Goal: Find specific page/section: Find specific page/section

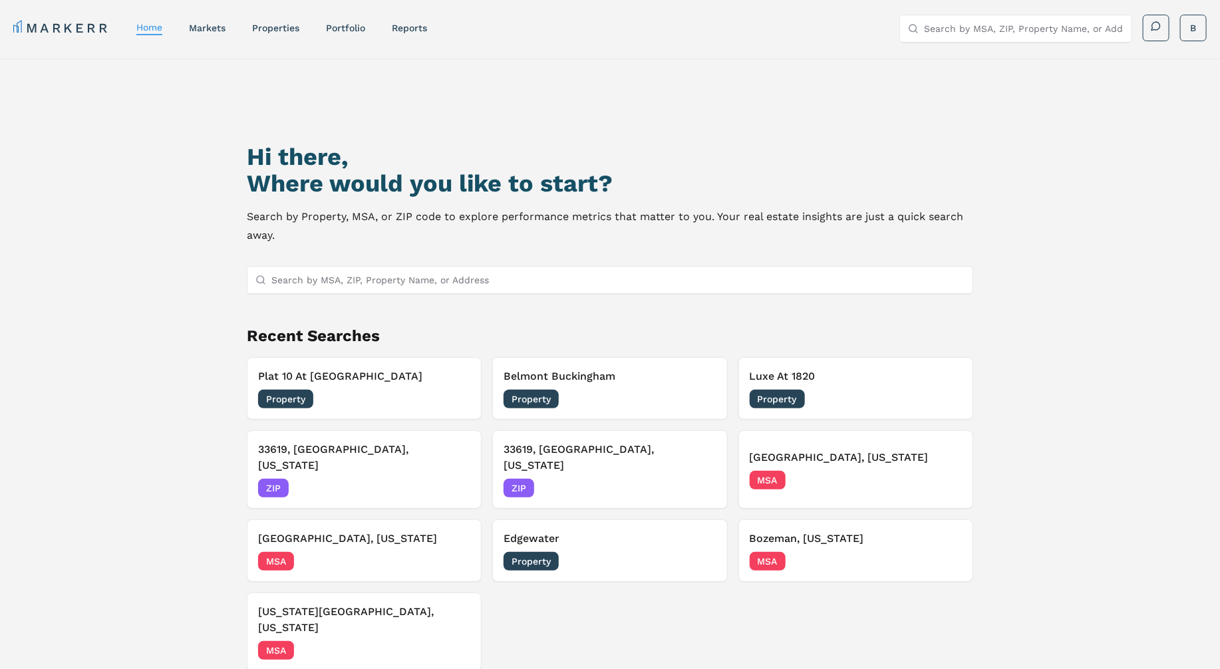
click at [319, 282] on input "Search by MSA, ZIP, Property Name, or Address" at bounding box center [617, 280] width 693 height 27
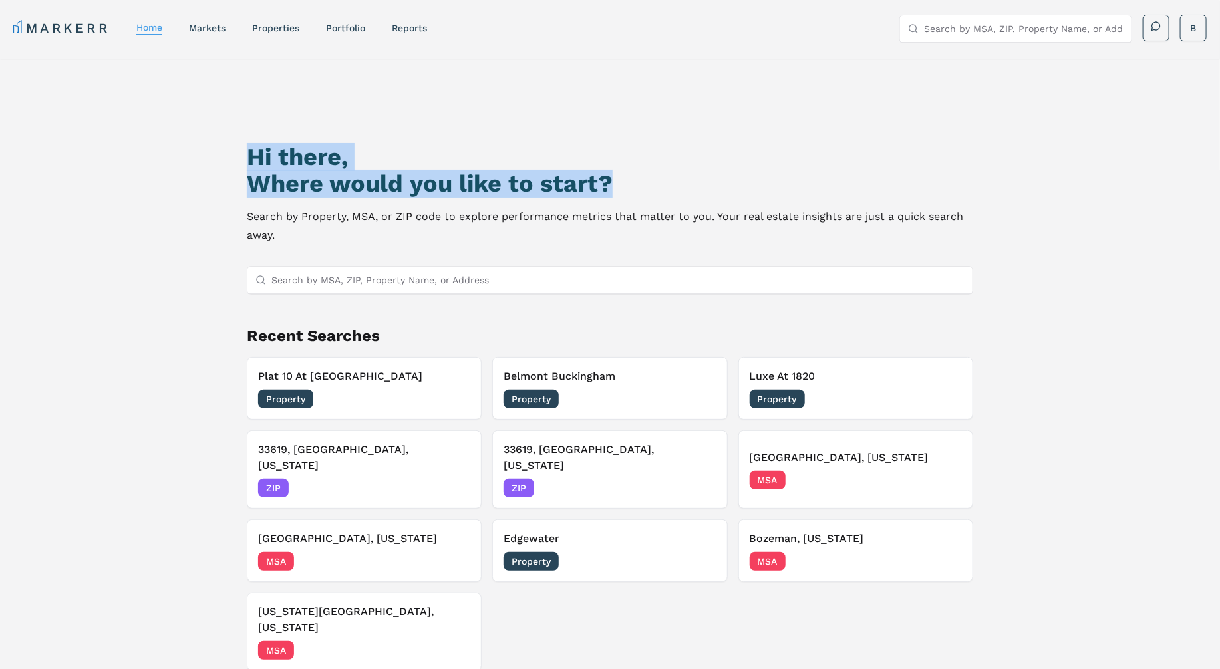
drag, startPoint x: 252, startPoint y: 155, endPoint x: 707, endPoint y: 185, distance: 456.1
click at [707, 185] on div "Hi there, Where would you like to start?" at bounding box center [610, 170] width 727 height 53
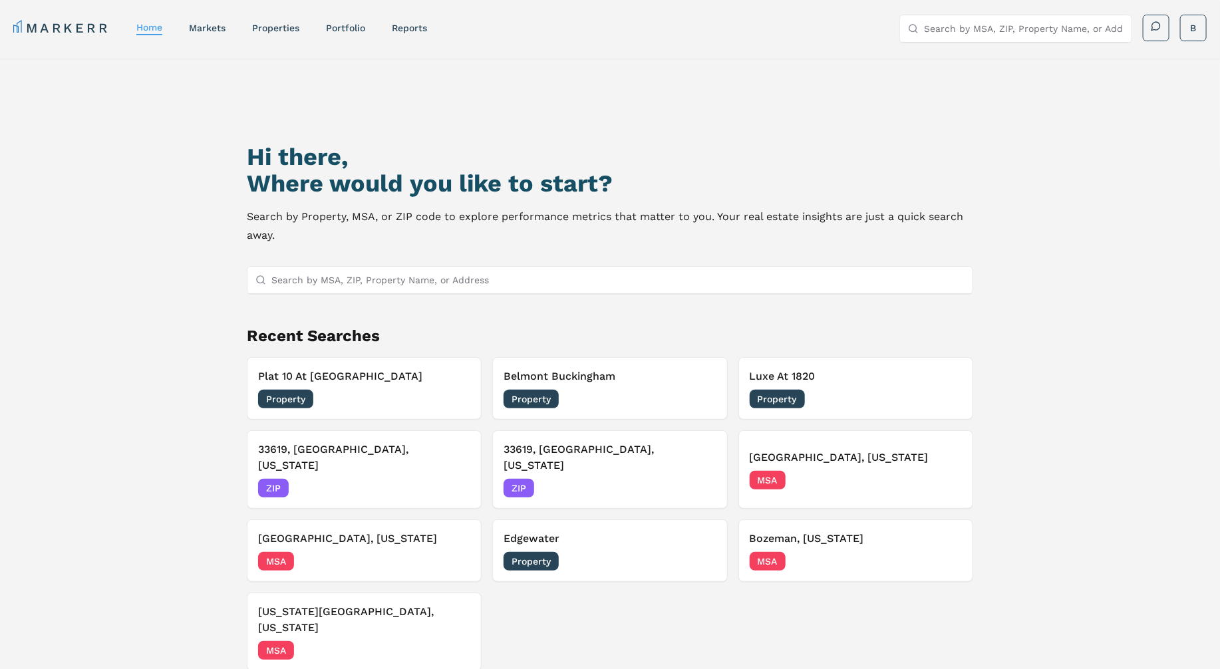
click at [496, 114] on div "Hi there, Where would you like to start? Search by Property, MSA, or ZIP code t…" at bounding box center [610, 414] width 854 height 669
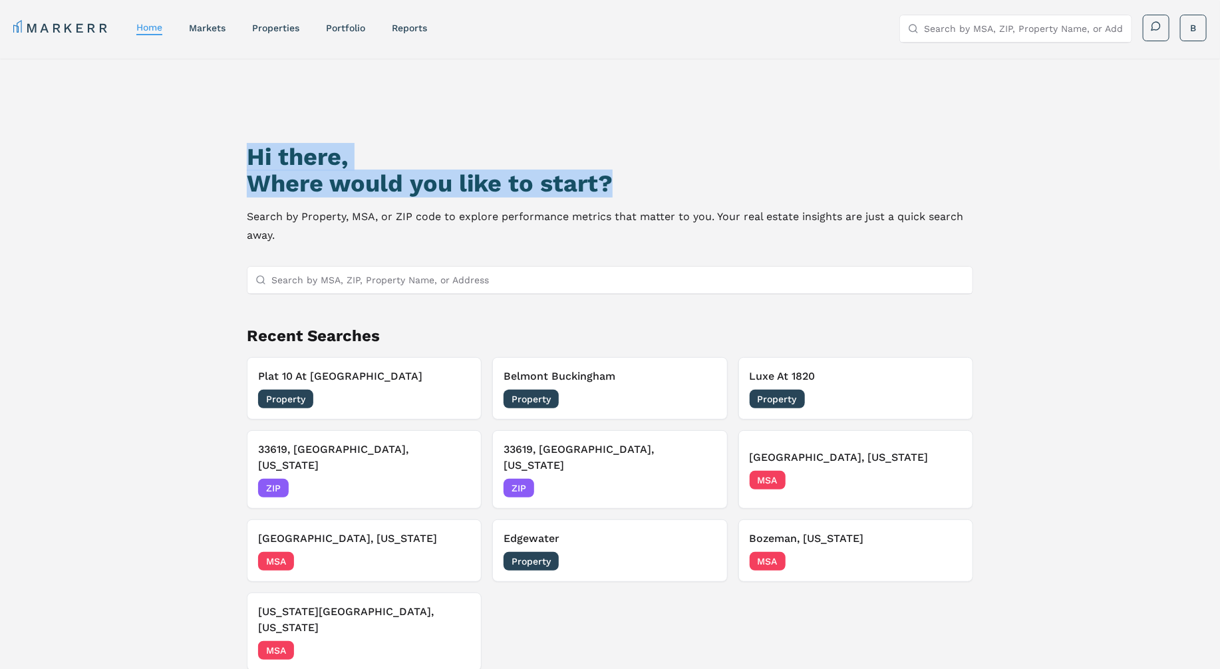
drag, startPoint x: 250, startPoint y: 158, endPoint x: 666, endPoint y: 173, distance: 416.8
click at [666, 173] on div "Hi there, Where would you like to start?" at bounding box center [610, 170] width 727 height 53
click at [666, 173] on h2 "Where would you like to start?" at bounding box center [610, 183] width 727 height 27
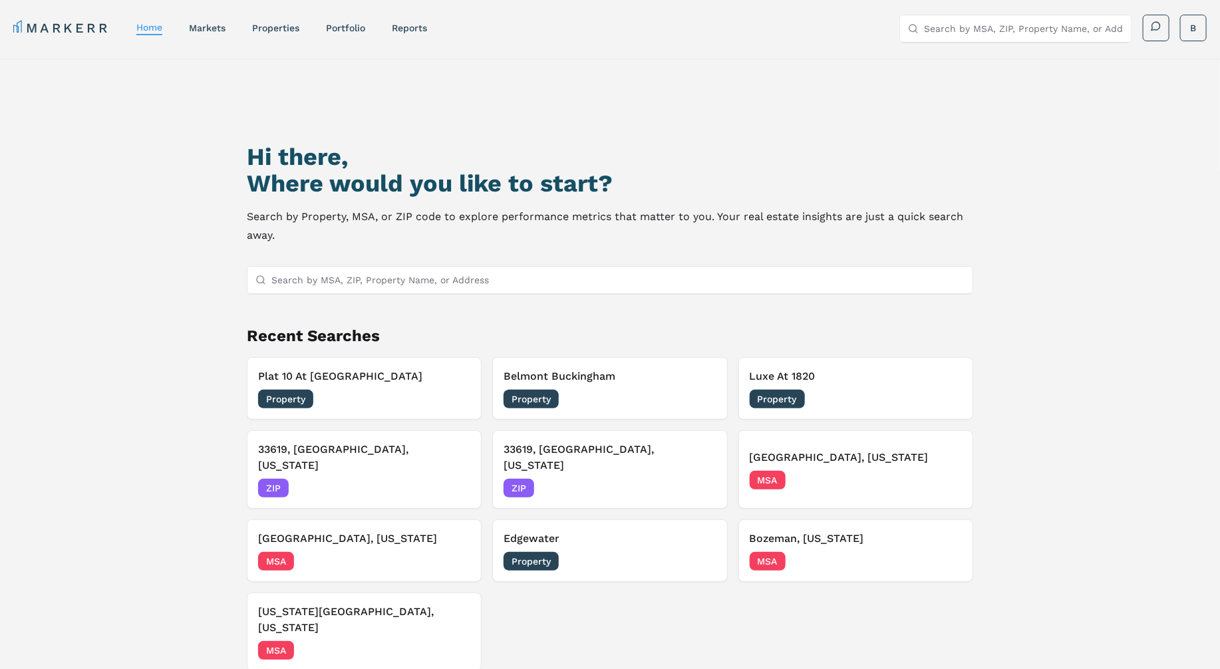
click at [190, 175] on div "Hi there, Where would you like to start? Search by Property, MSA, or ZIP code t…" at bounding box center [610, 414] width 854 height 669
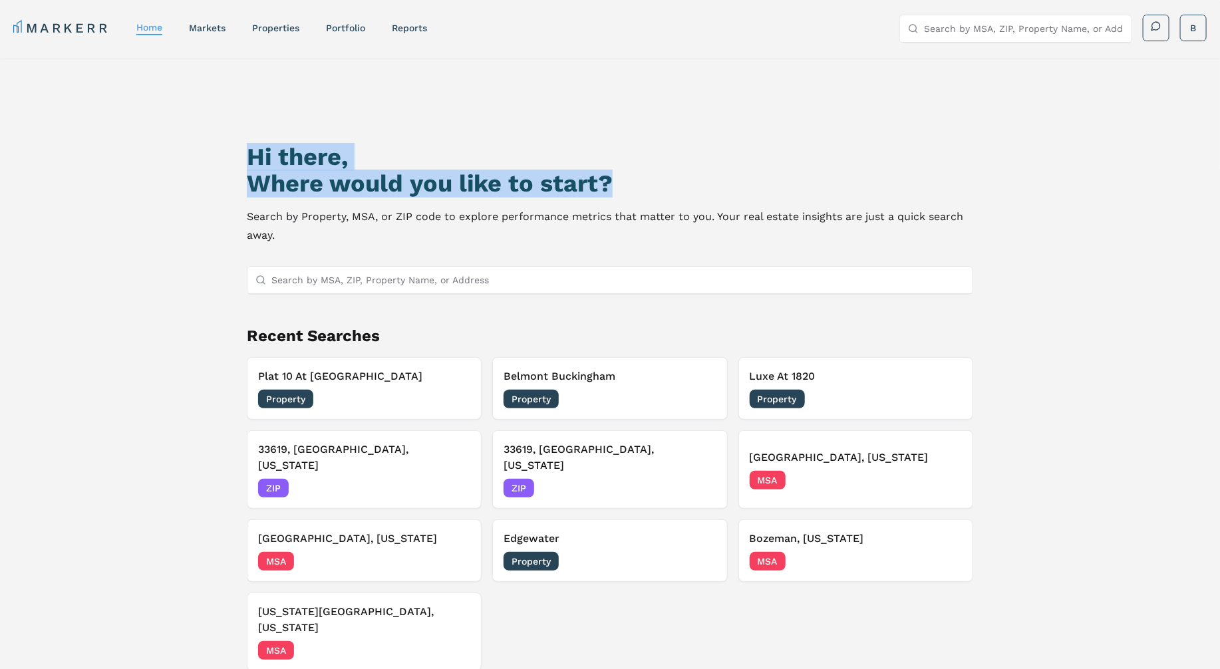
drag, startPoint x: 249, startPoint y: 159, endPoint x: 649, endPoint y: 190, distance: 401.1
click at [649, 190] on div "Hi there, Where would you like to start?" at bounding box center [610, 170] width 727 height 53
click at [649, 190] on h2 "Where would you like to start?" at bounding box center [610, 183] width 727 height 27
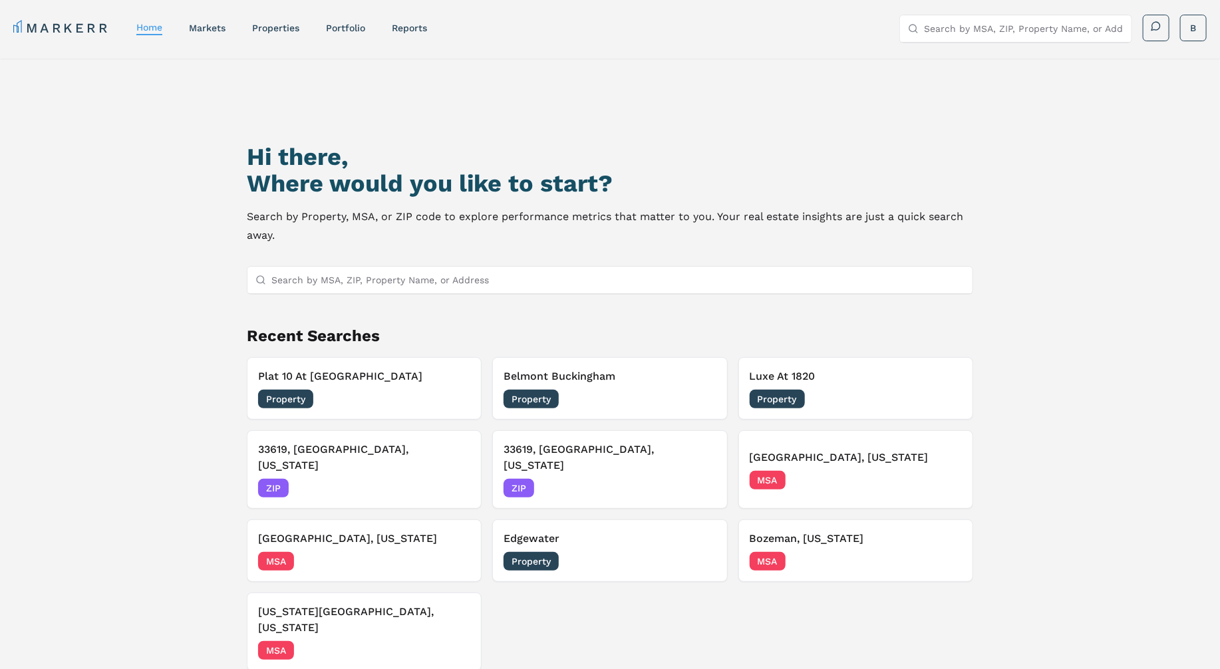
click at [56, 149] on div "Hi there, Where would you like to start? Search by Property, MSA, or ZIP code t…" at bounding box center [610, 404] width 1220 height 691
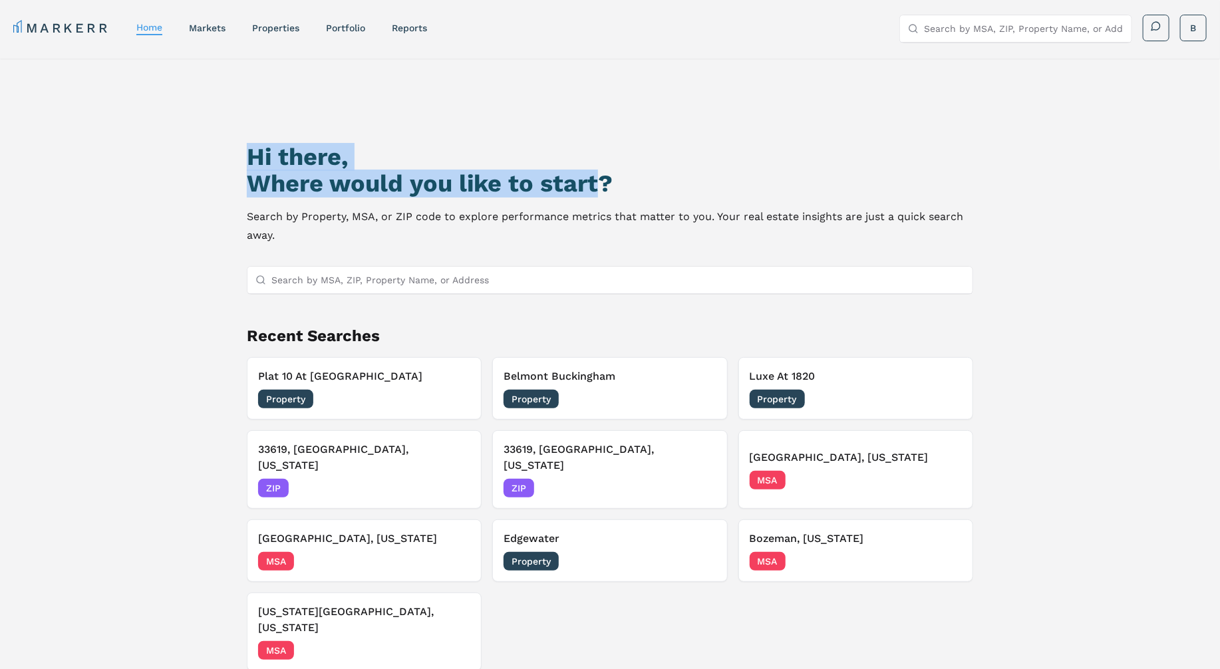
drag, startPoint x: 248, startPoint y: 156, endPoint x: 594, endPoint y: 175, distance: 345.8
click at [594, 175] on div "Hi there, Where would you like to start?" at bounding box center [610, 170] width 727 height 53
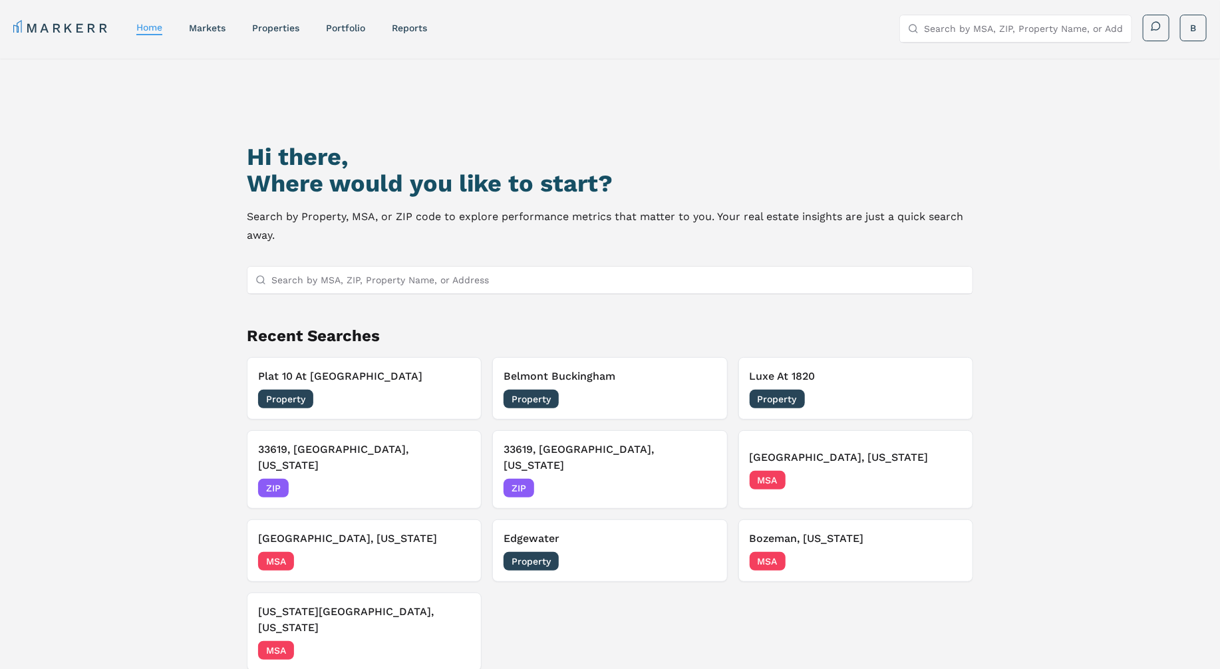
click at [242, 125] on div "Hi there, Where would you like to start? Search by Property, MSA, or ZIP code t…" at bounding box center [610, 414] width 854 height 669
click at [325, 287] on input "Search by MSA, ZIP, Property Name, or Address" at bounding box center [617, 280] width 693 height 27
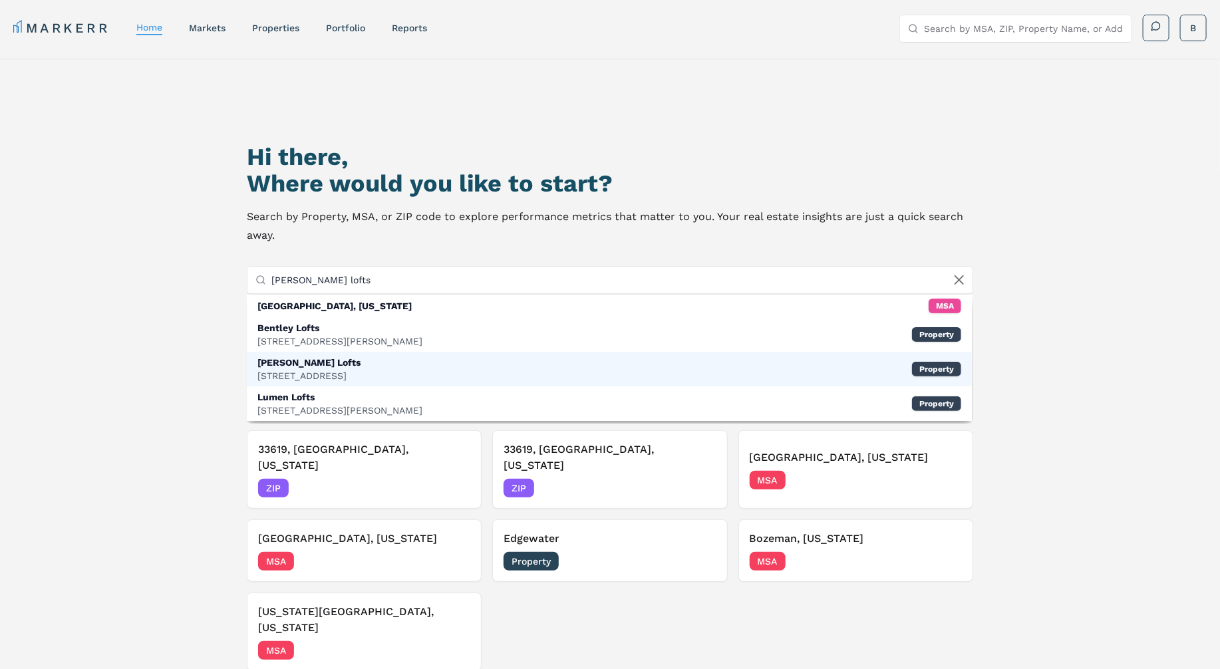
type input "[PERSON_NAME] lofts"
click at [304, 356] on div "[PERSON_NAME] Lofts" at bounding box center [309, 362] width 103 height 13
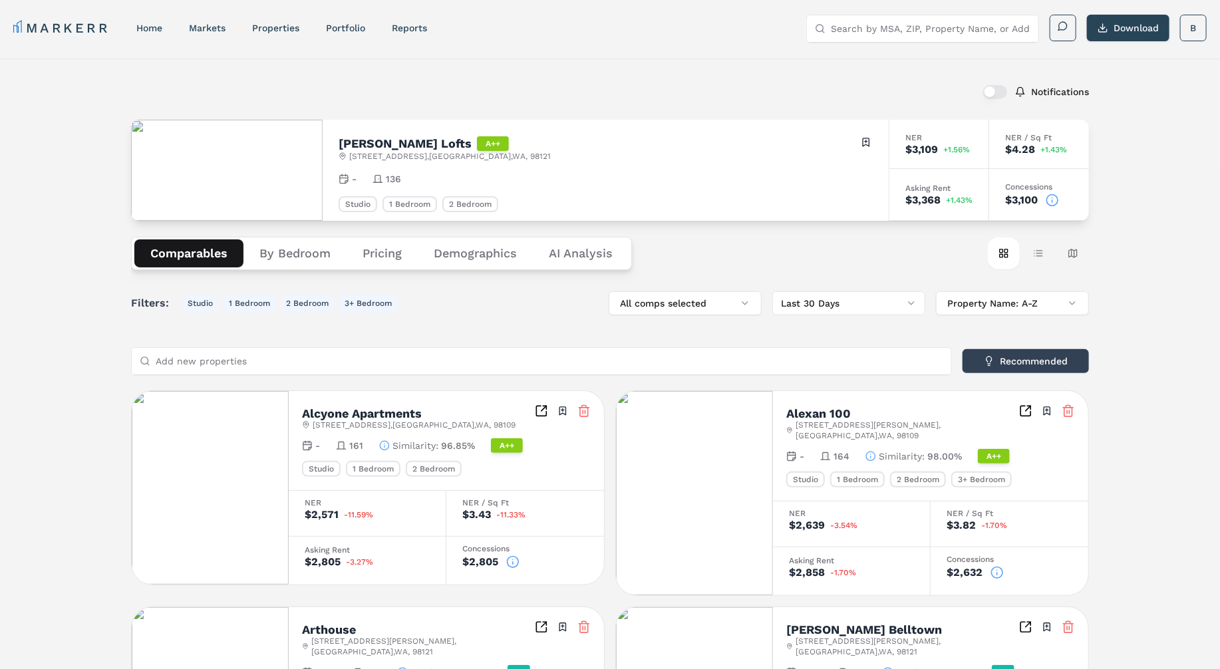
drag, startPoint x: 339, startPoint y: 144, endPoint x: 382, endPoint y: 140, distance: 43.4
click at [415, 144] on div "[PERSON_NAME] Lofts A++" at bounding box center [445, 143] width 212 height 15
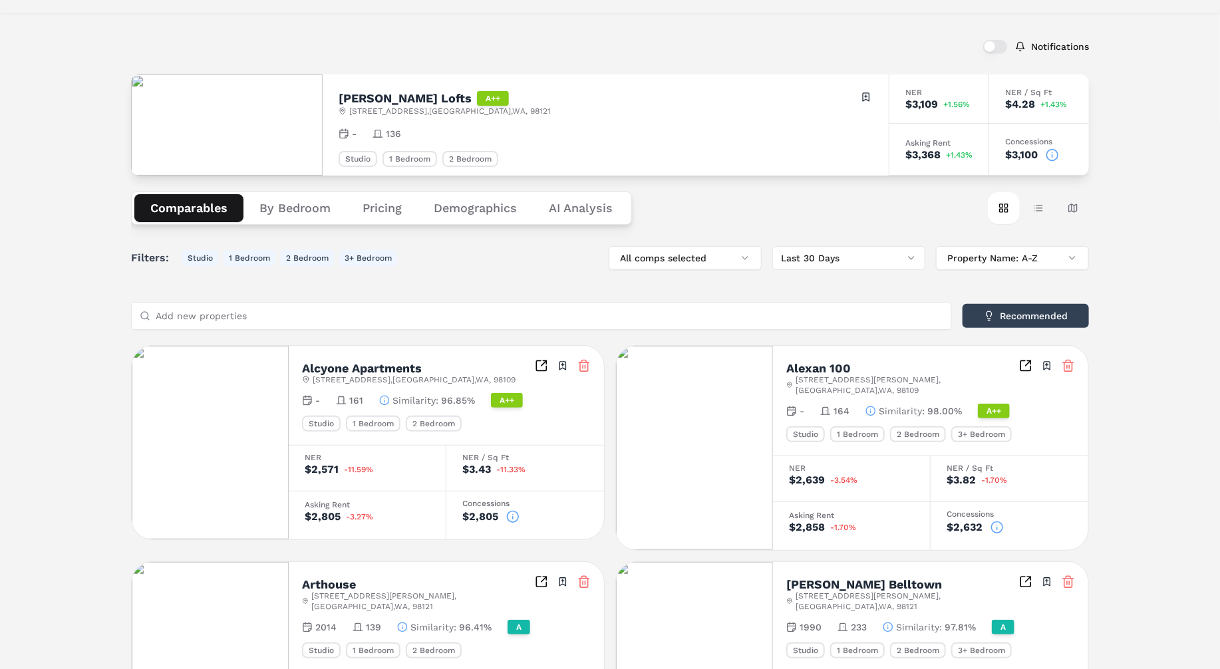
scroll to position [65, 0]
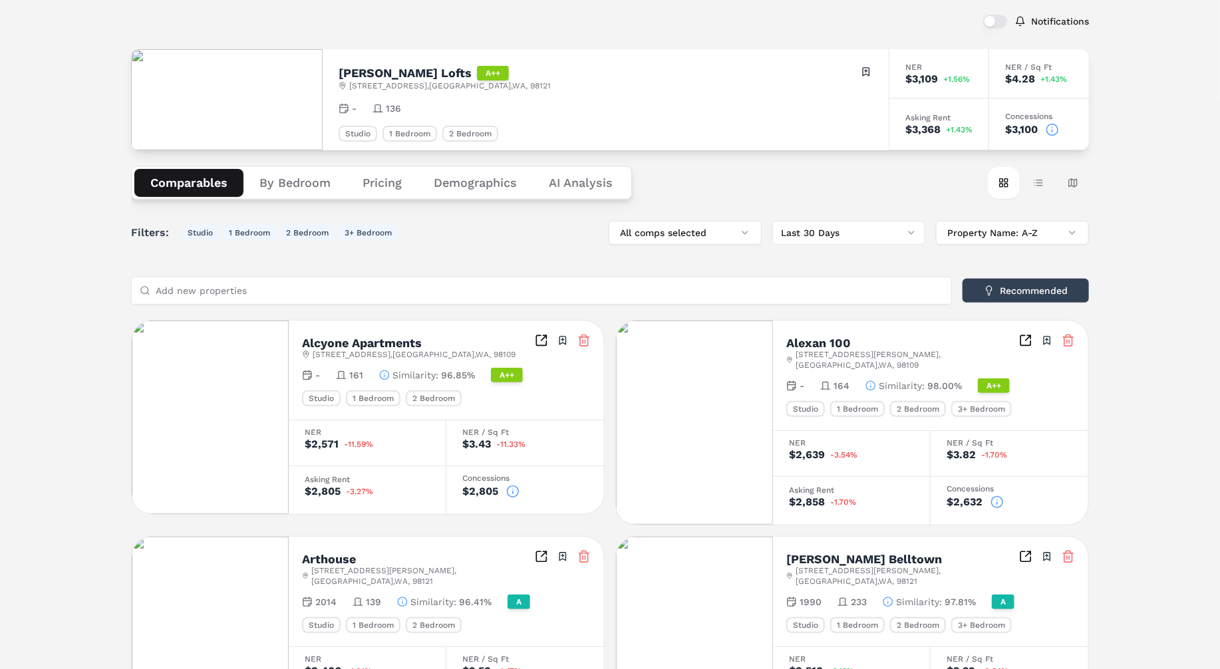
scroll to position [71, 0]
click at [71, 270] on div "Notifications [PERSON_NAME] Lofts A++ [STREET_ADDRESS] Toggle portfolio menu - …" at bounding box center [610, 681] width 1220 height 1389
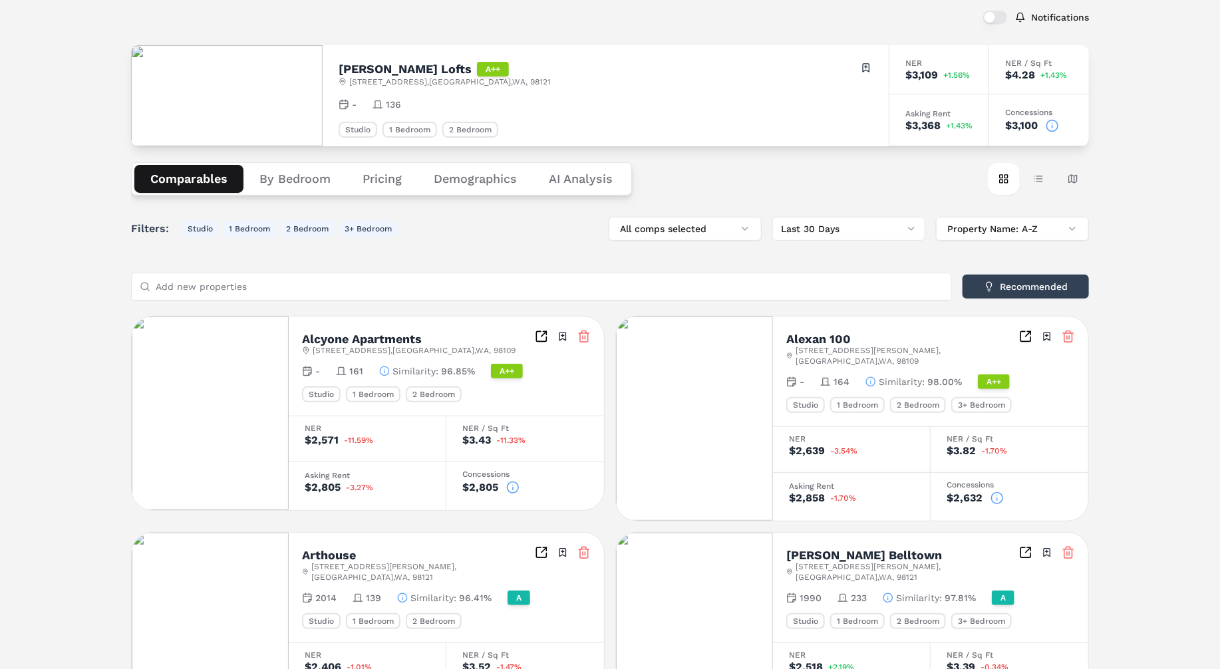
scroll to position [76, 0]
click at [67, 346] on div "Notifications [PERSON_NAME] Lofts A++ [STREET_ADDRESS] Toggle portfolio menu - …" at bounding box center [610, 677] width 1220 height 1389
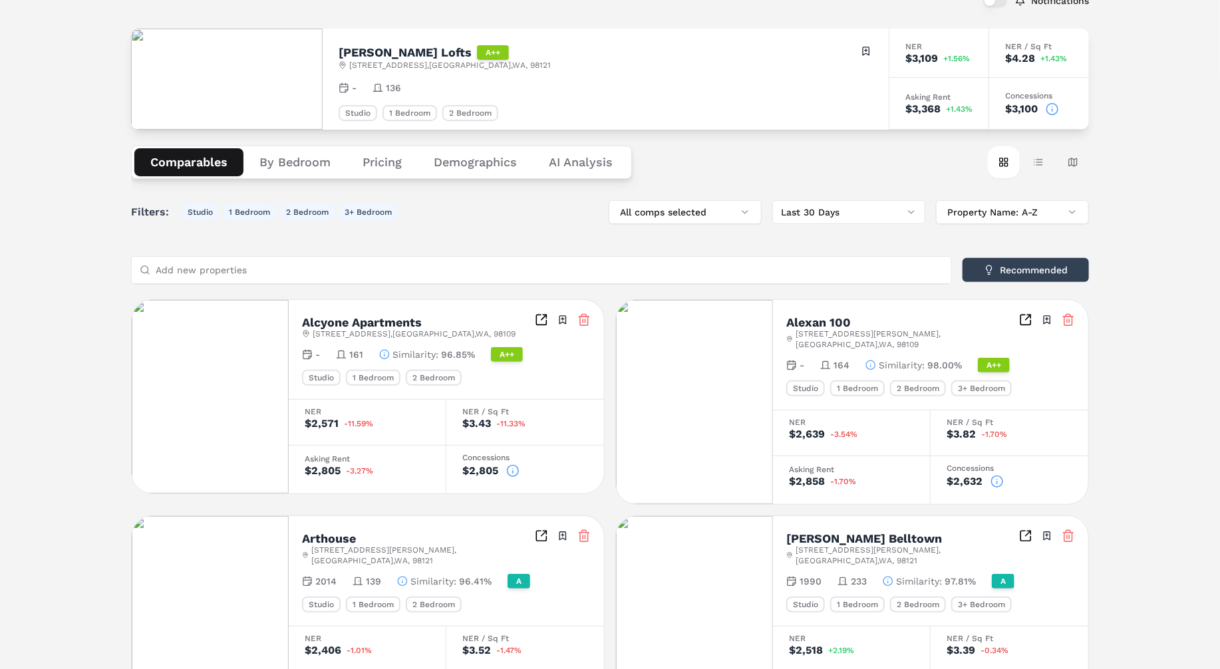
scroll to position [109, 0]
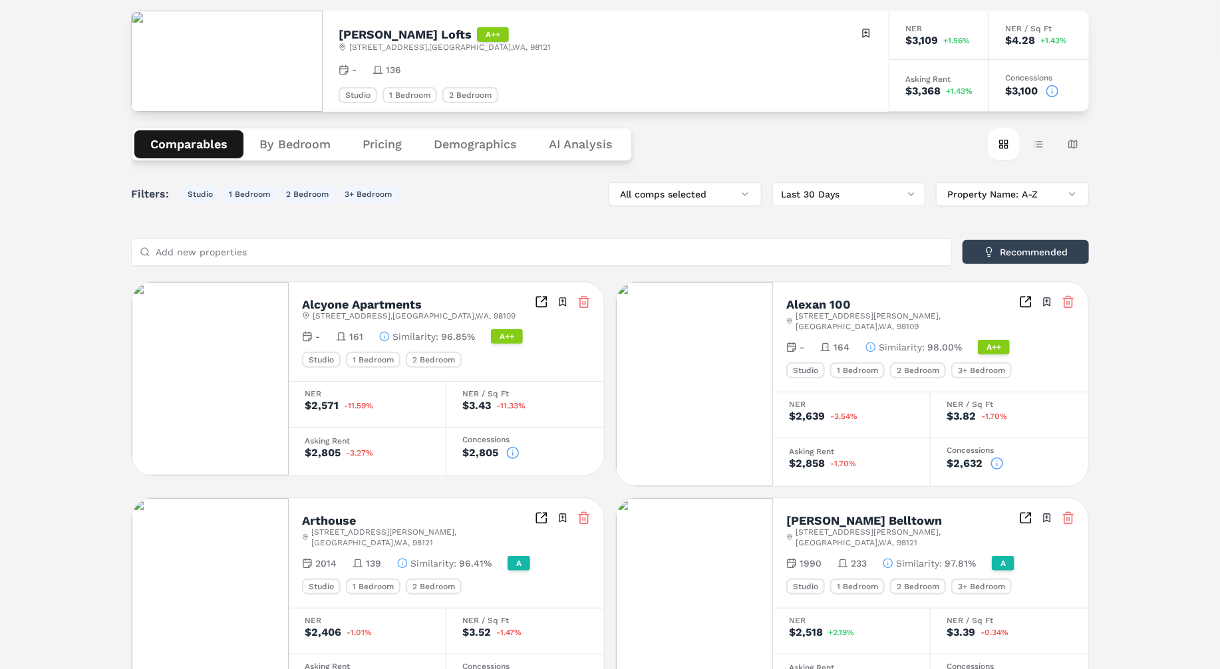
click at [50, 130] on div "Notifications [PERSON_NAME] Lofts A++ [STREET_ADDRESS] Toggle portfolio menu - …" at bounding box center [610, 643] width 1220 height 1389
click at [43, 157] on div "Notifications [PERSON_NAME] Lofts A++ [STREET_ADDRESS] Toggle portfolio menu - …" at bounding box center [610, 643] width 1220 height 1389
click at [55, 269] on div "Notifications [PERSON_NAME] Lofts A++ [STREET_ADDRESS] Toggle portfolio menu - …" at bounding box center [610, 643] width 1220 height 1389
click at [51, 220] on div "Notifications [PERSON_NAME] Lofts A++ [STREET_ADDRESS] Toggle portfolio menu - …" at bounding box center [610, 643] width 1220 height 1389
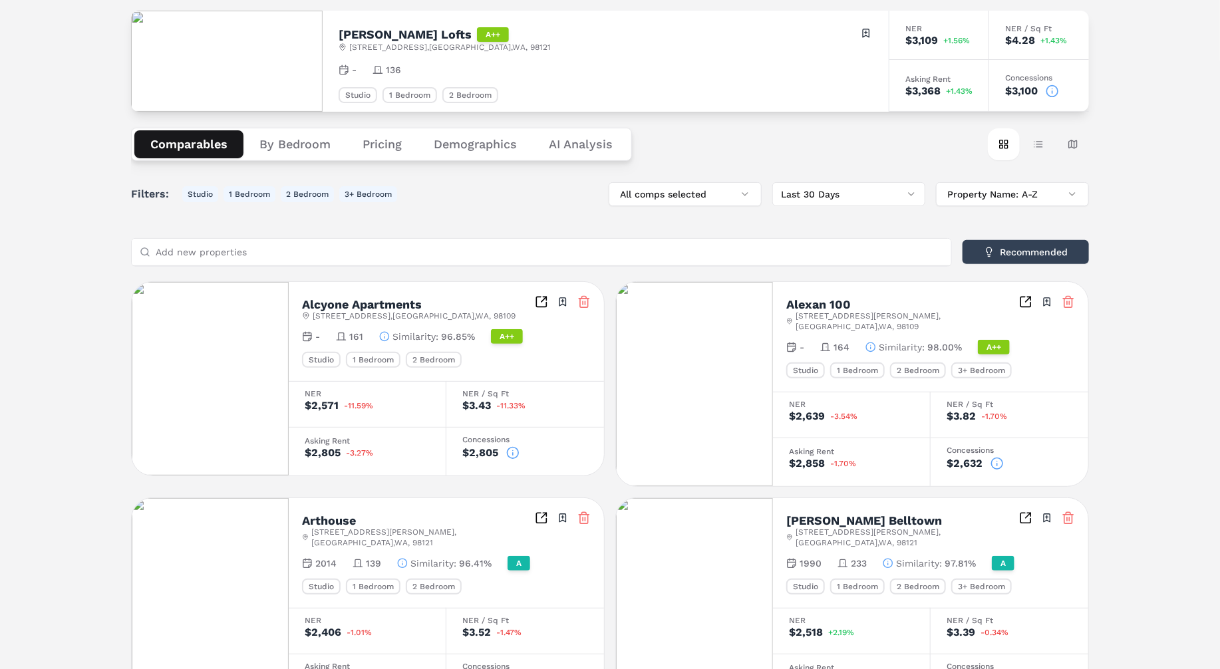
scroll to position [0, 0]
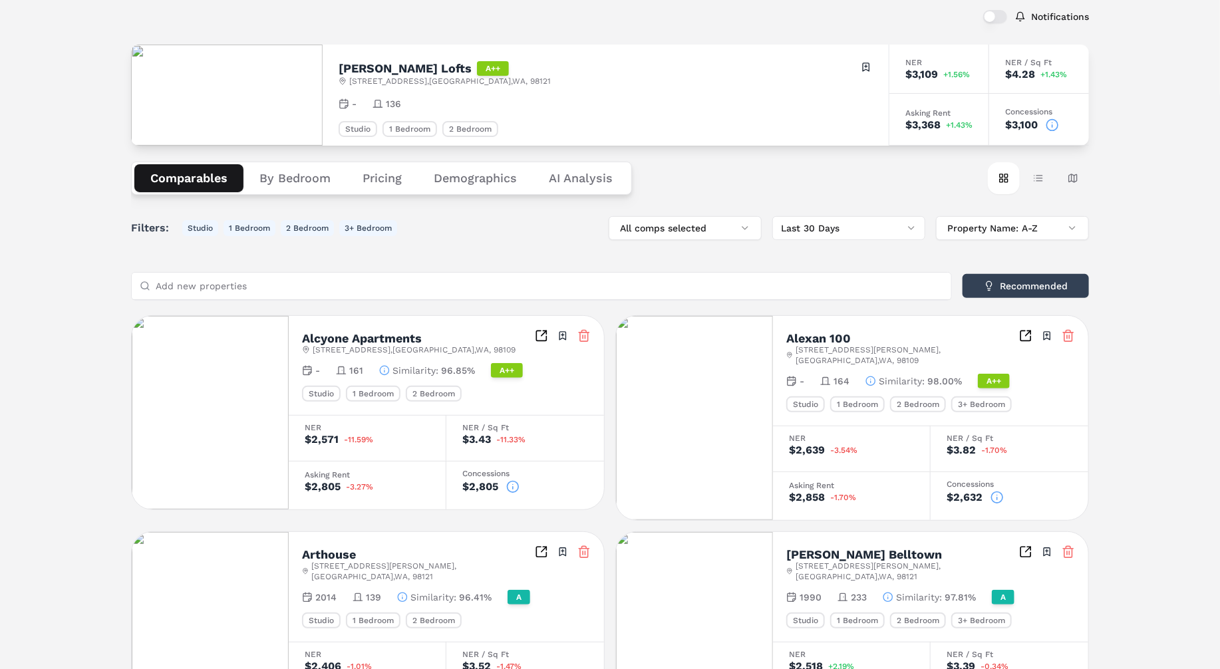
scroll to position [63, 0]
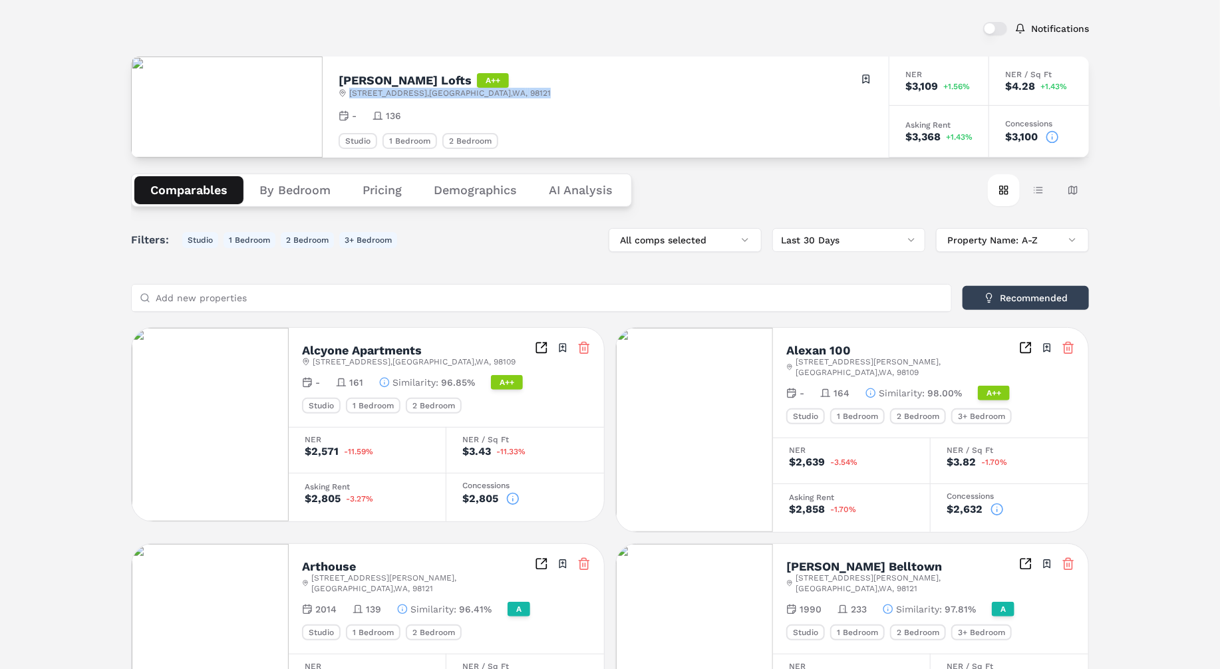
drag, startPoint x: 350, startPoint y: 92, endPoint x: 472, endPoint y: 96, distance: 122.5
click at [472, 96] on div "[PERSON_NAME] Lofts A++ [STREET_ADDRESS] Toggle portfolio menu" at bounding box center [606, 86] width 534 height 26
copy span "[STREET_ADDRESS]"
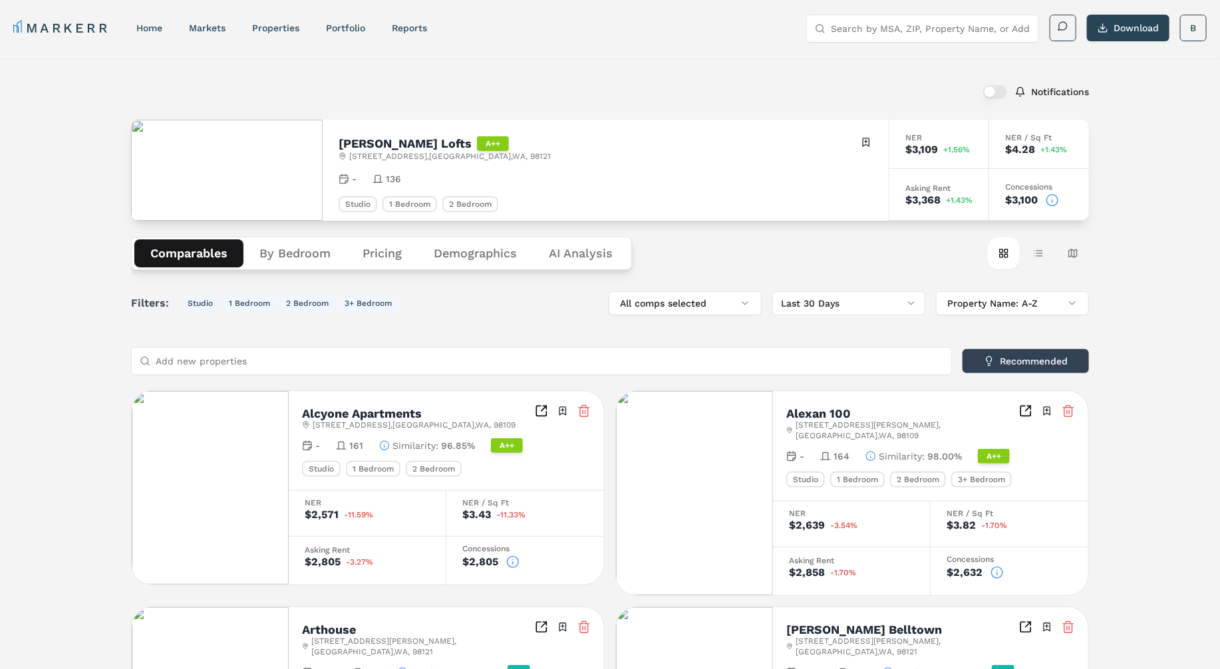
click at [864, 25] on input "Search by MSA, ZIP, Property Name, or Address" at bounding box center [931, 28] width 200 height 27
paste input "[STREET_ADDRESS]"
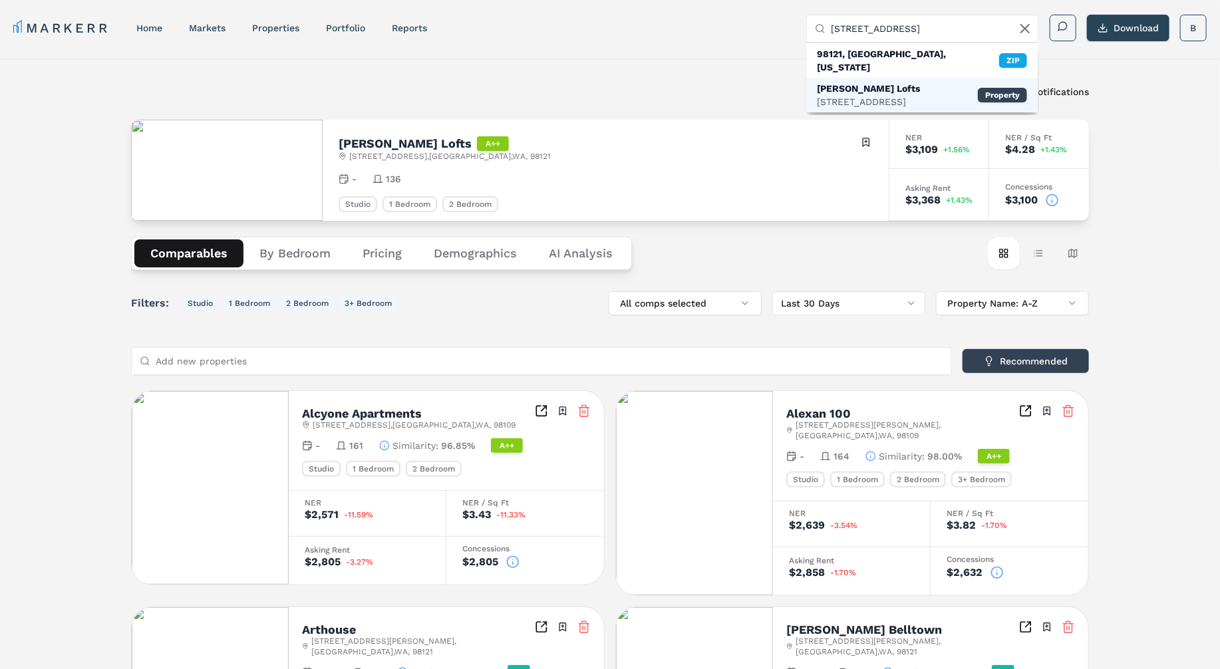
type input "[STREET_ADDRESS]"
click at [862, 95] on div "[STREET_ADDRESS]" at bounding box center [868, 101] width 103 height 13
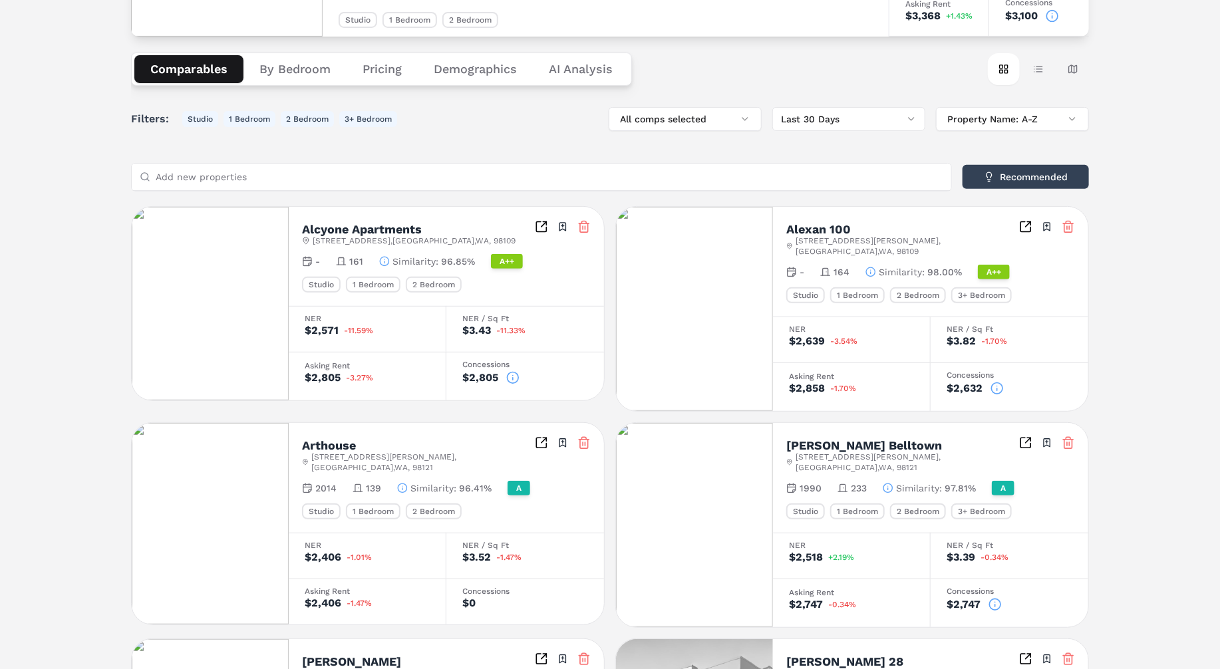
scroll to position [0, 0]
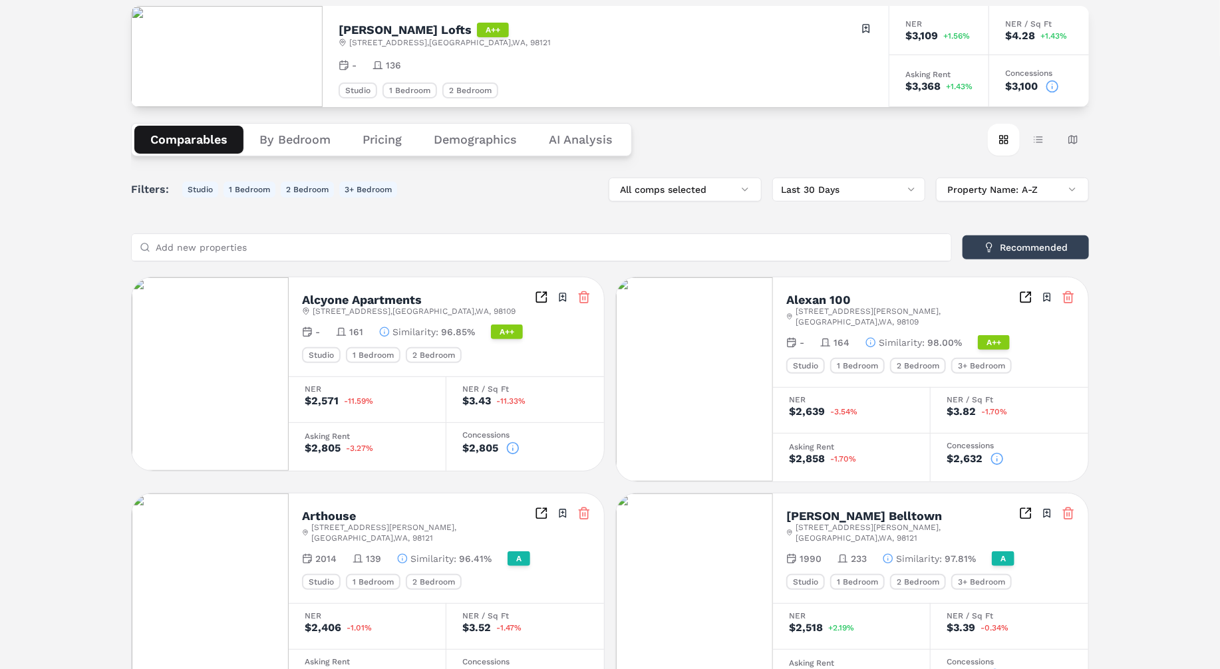
click at [66, 163] on div "Notifications [PERSON_NAME] Lofts A++ [STREET_ADDRESS] Toggle portfolio menu - …" at bounding box center [610, 639] width 1220 height 1389
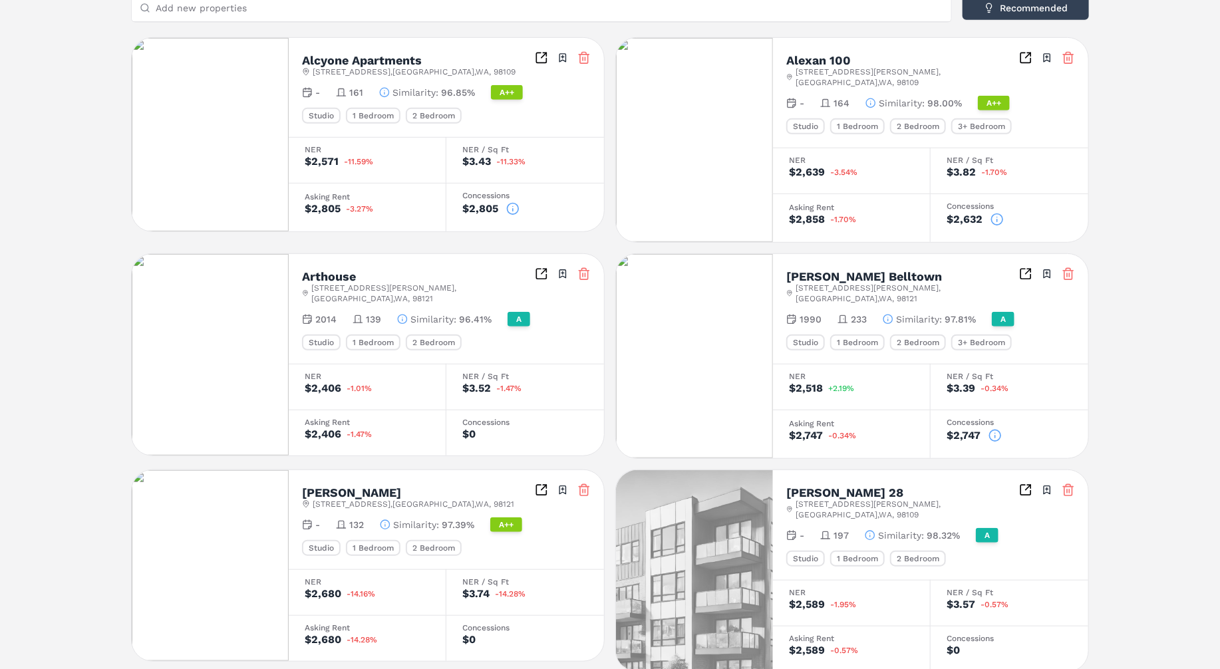
scroll to position [355, 0]
click at [69, 269] on div "Notifications [PERSON_NAME] Lofts A++ [STREET_ADDRESS] Toggle portfolio menu - …" at bounding box center [610, 398] width 1220 height 1389
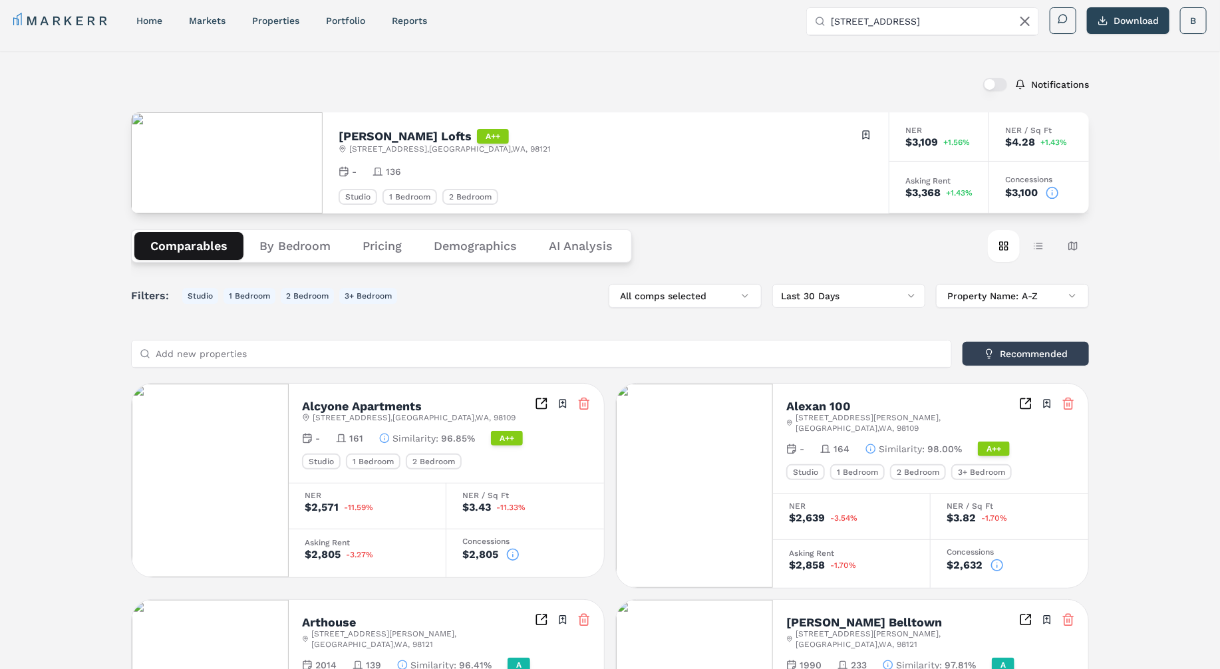
scroll to position [0, 0]
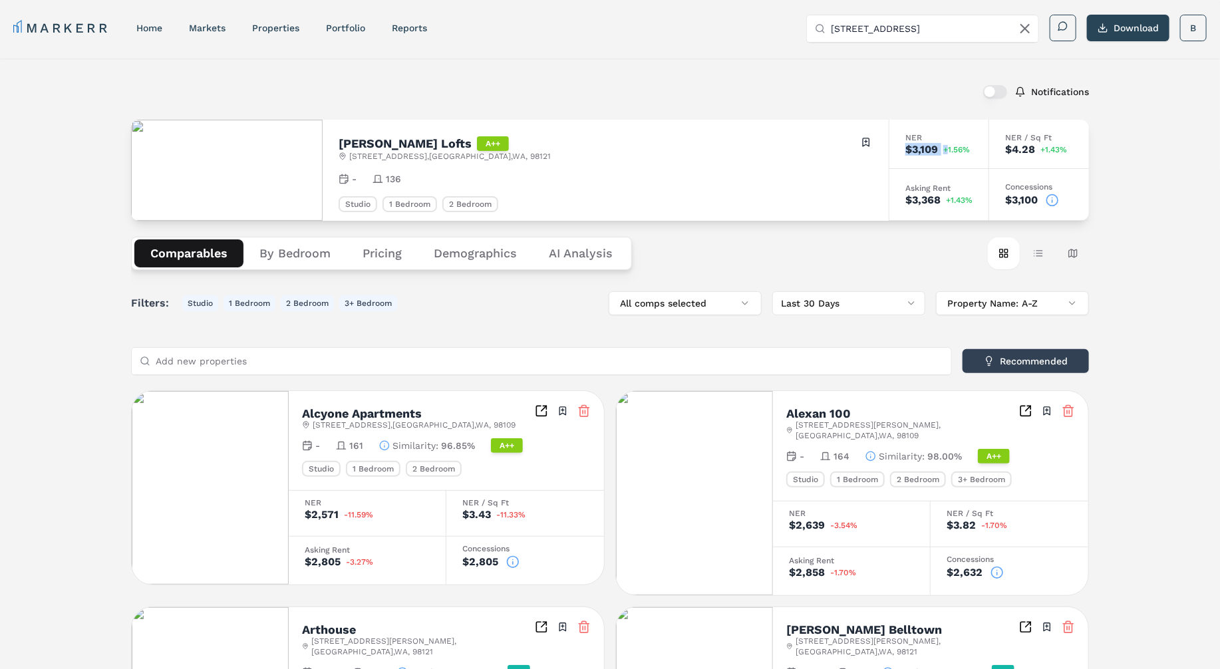
drag, startPoint x: 902, startPoint y: 148, endPoint x: 948, endPoint y: 148, distance: 45.2
click at [948, 148] on div "NER $3,109 +1.56%" at bounding box center [940, 144] width 100 height 49
click at [878, 104] on div "Notifications" at bounding box center [610, 92] width 958 height 35
drag, startPoint x: 906, startPoint y: 148, endPoint x: 938, endPoint y: 149, distance: 31.9
click at [938, 148] on div "$3,109 +1.56%" at bounding box center [939, 149] width 67 height 11
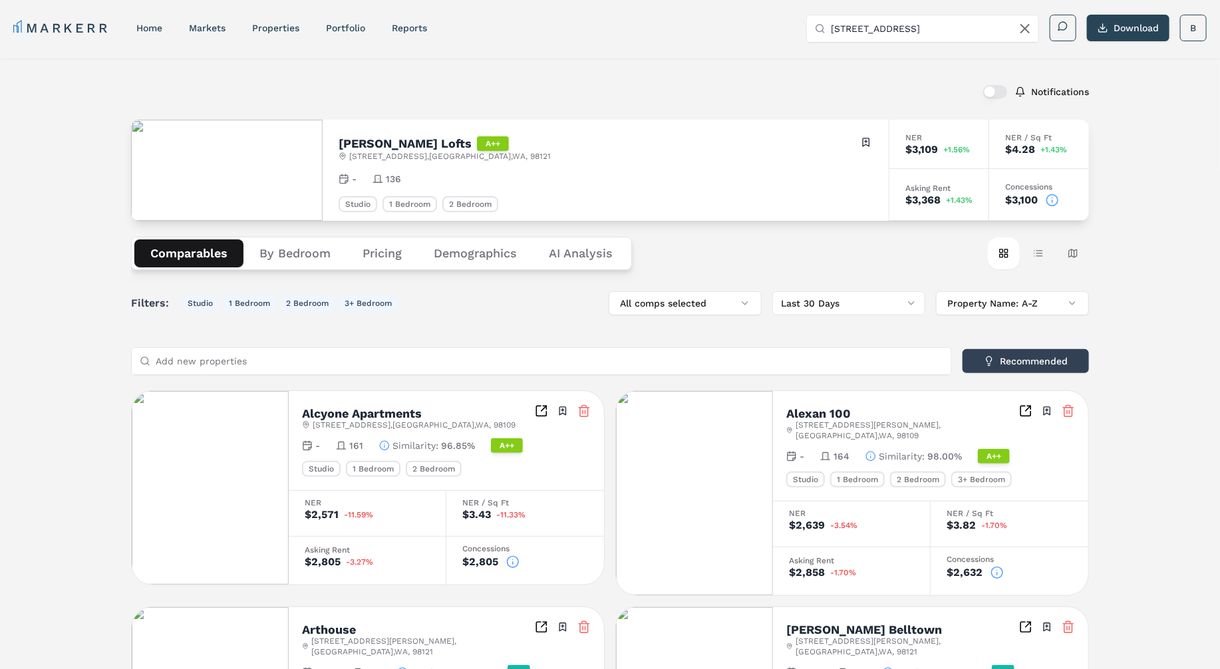
click at [874, 86] on div "Notifications" at bounding box center [610, 92] width 958 height 35
drag, startPoint x: 904, startPoint y: 134, endPoint x: 942, endPoint y: 150, distance: 40.3
click at [942, 150] on div "NER $3,109 +1.56%" at bounding box center [940, 144] width 100 height 49
click at [909, 102] on div "Notifications" at bounding box center [610, 92] width 958 height 35
drag, startPoint x: 905, startPoint y: 134, endPoint x: 936, endPoint y: 147, distance: 33.7
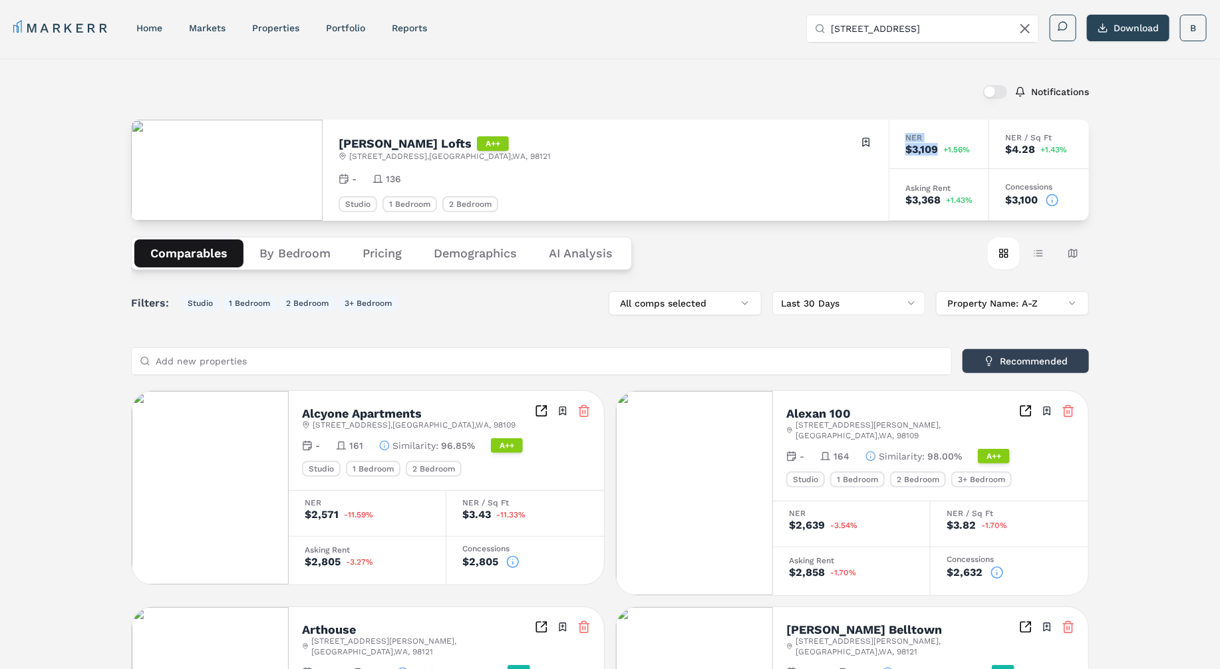
click at [936, 147] on div "NER $3,109 +1.56%" at bounding box center [940, 144] width 100 height 49
click at [898, 108] on div "Notifications" at bounding box center [610, 92] width 958 height 35
drag, startPoint x: 904, startPoint y: 130, endPoint x: 935, endPoint y: 146, distance: 34.8
click at [935, 146] on div "NER $3,109 +1.56%" at bounding box center [940, 144] width 100 height 49
click at [807, 84] on div "Notifications" at bounding box center [610, 92] width 958 height 35
